Goal: Complete application form

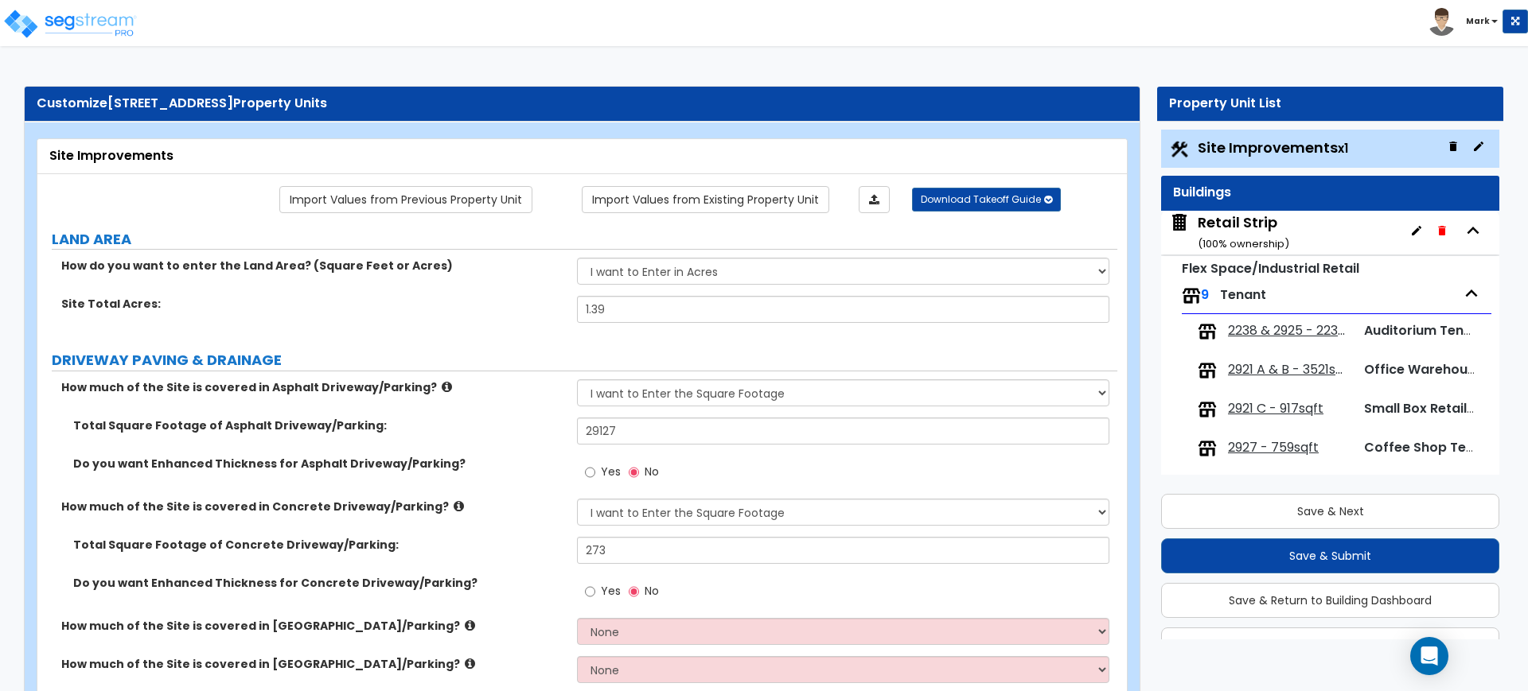
select select "2"
select select "1"
select select "2"
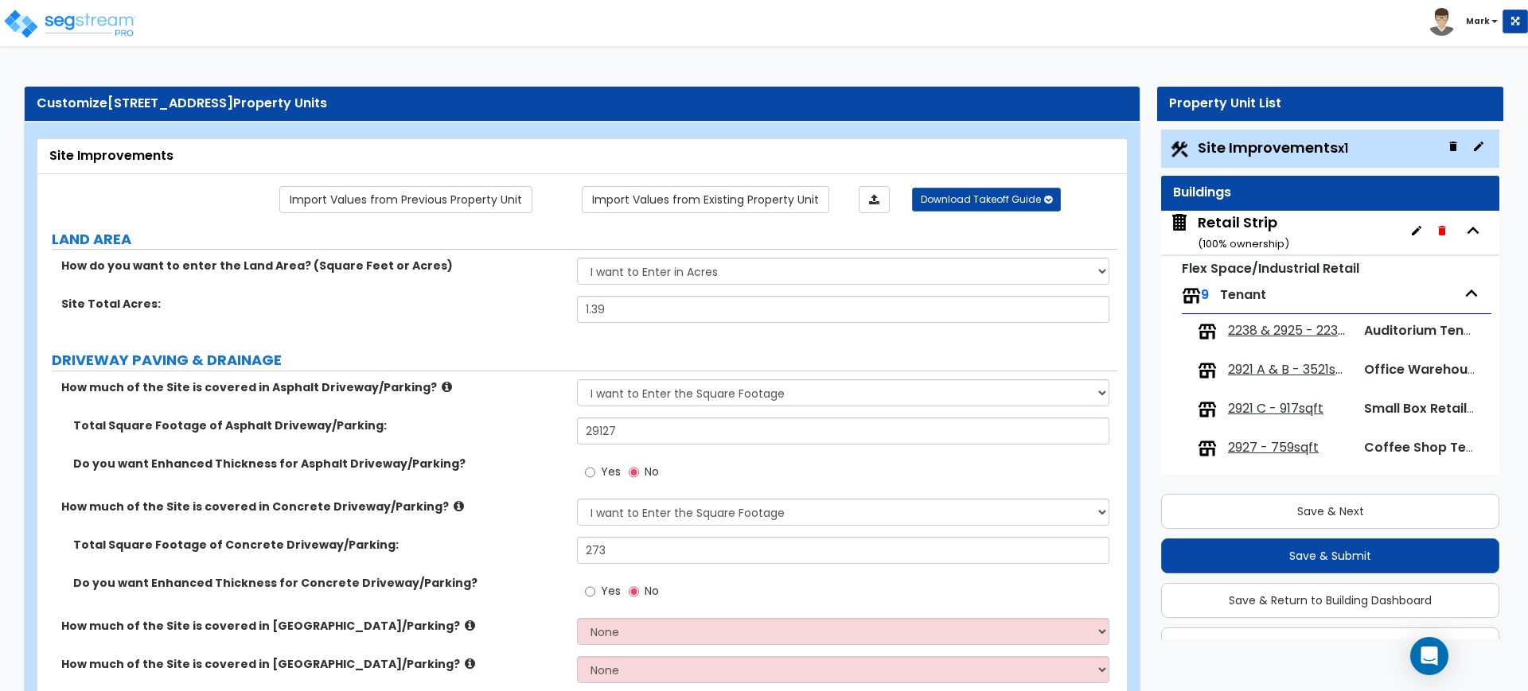
select select "1"
select select "2"
select select "4"
select select "2"
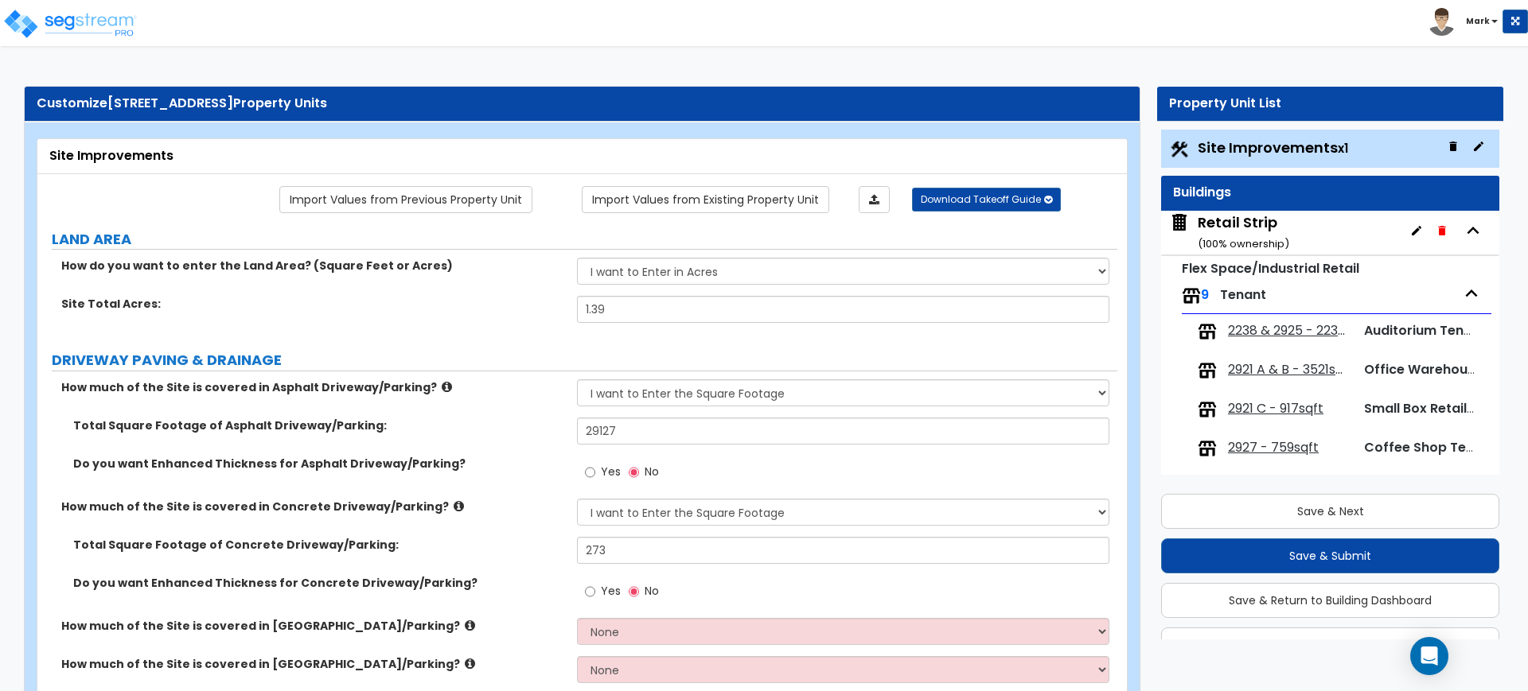
select select "1"
select select "4"
select select "2"
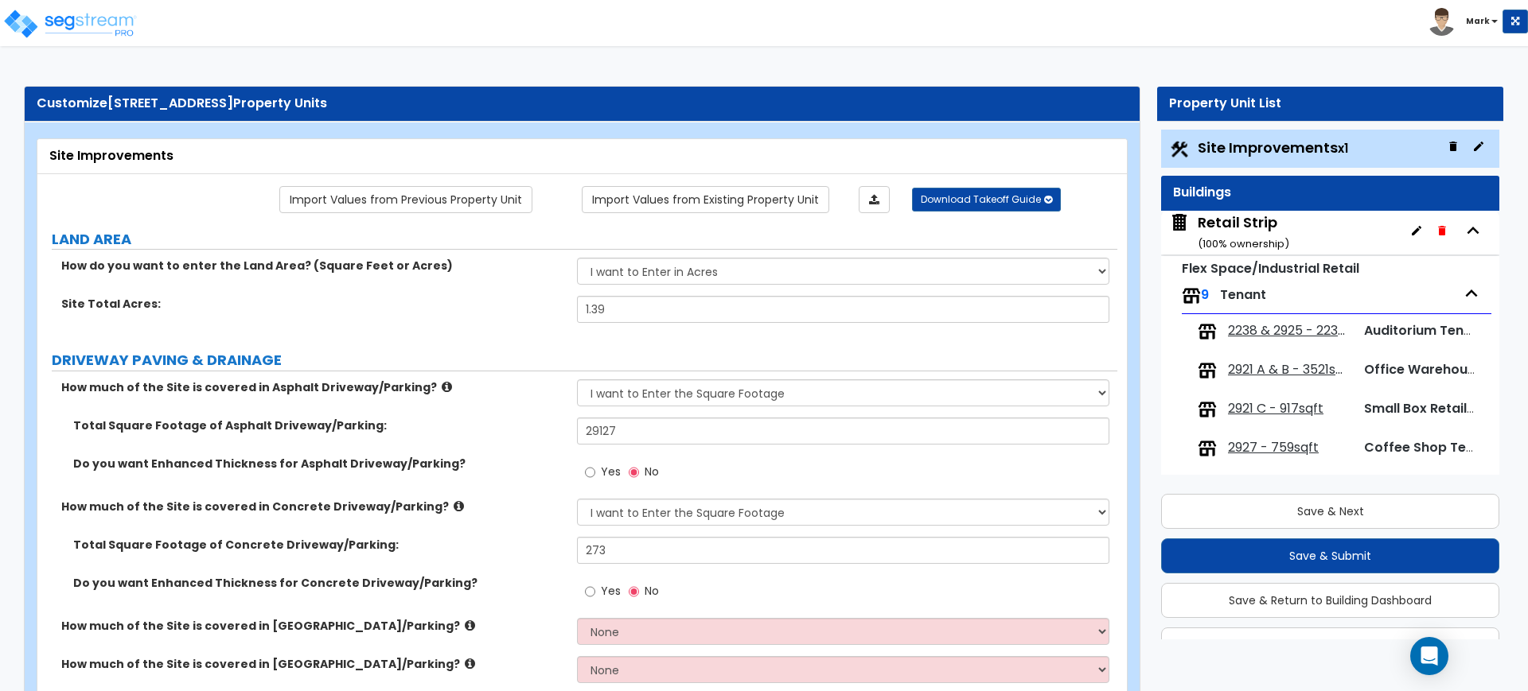
select select "1"
select select "2"
select select "1"
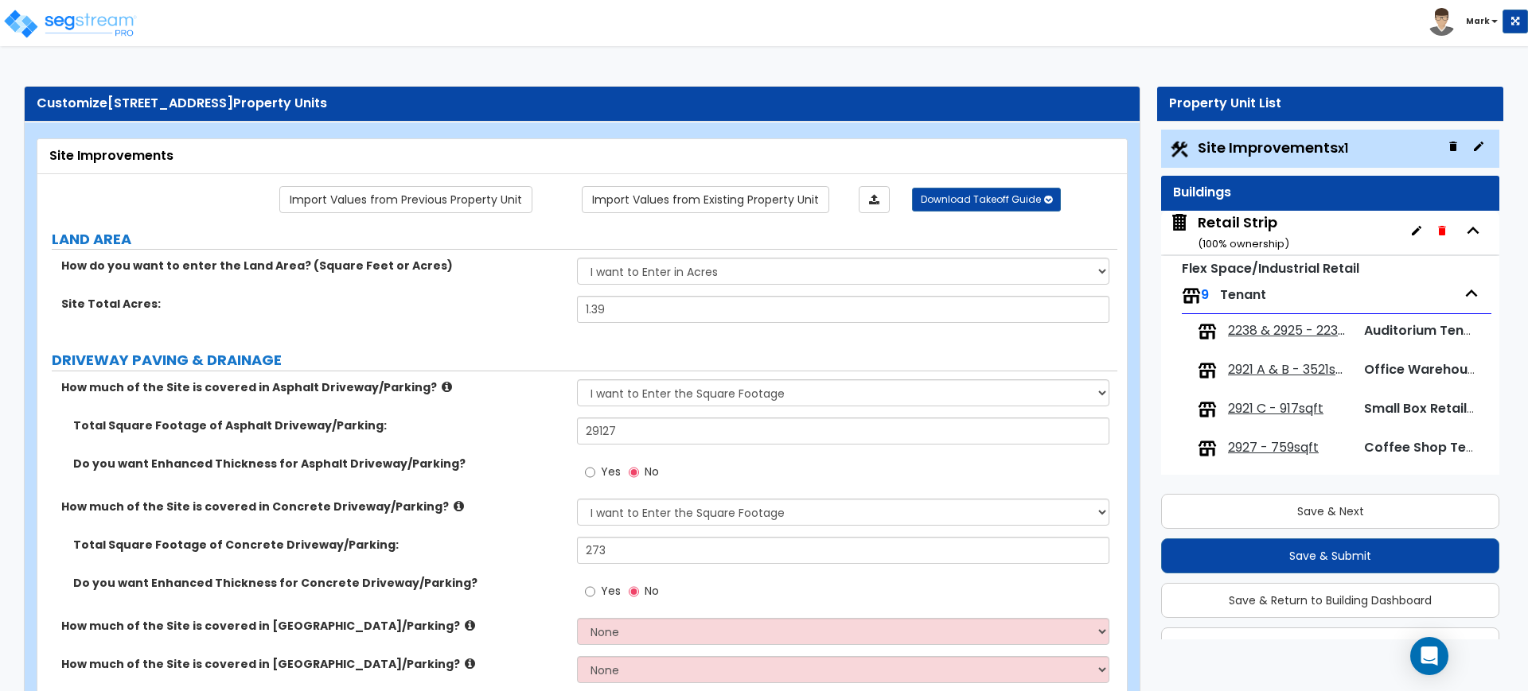
scroll to position [6, 0]
